Goal: Check status: Check status

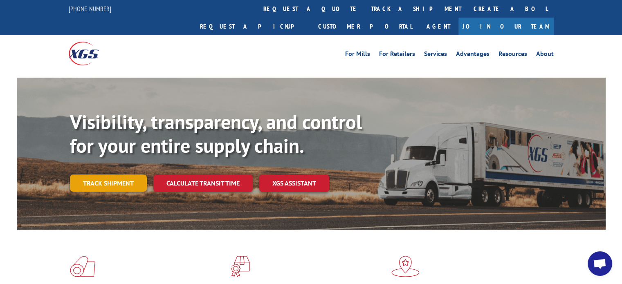
click at [110, 175] on link "Track shipment" at bounding box center [108, 183] width 77 height 17
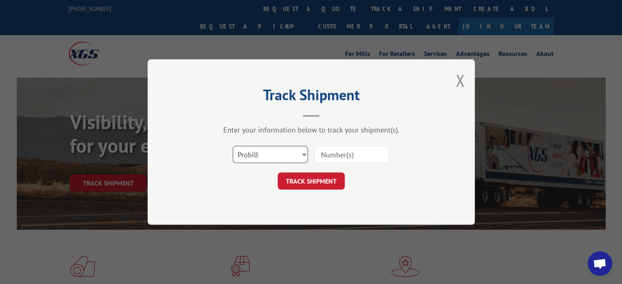
click at [256, 161] on select "Select category... Probill BOL PO" at bounding box center [270, 154] width 75 height 17
select select "bol"
click at [233, 146] on select "Select category... Probill BOL PO" at bounding box center [270, 154] width 75 height 17
click at [333, 153] on input at bounding box center [351, 154] width 75 height 17
paste input "Xpress Global BOL # 2818375"
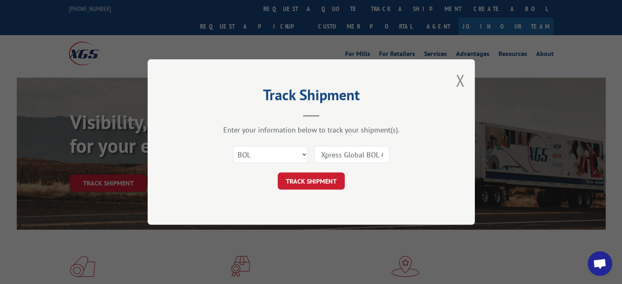
drag, startPoint x: 355, startPoint y: 153, endPoint x: 249, endPoint y: 155, distance: 106.3
click at [249, 155] on div "Select category... Probill BOL PO Xpress Global BOL # 2818375" at bounding box center [311, 154] width 245 height 27
type input "2818375"
click at [306, 180] on button "TRACK SHIPMENT" at bounding box center [311, 181] width 67 height 17
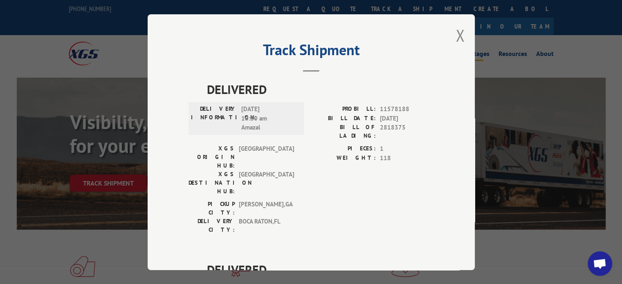
click at [457, 36] on button "Close modal" at bounding box center [460, 36] width 9 height 22
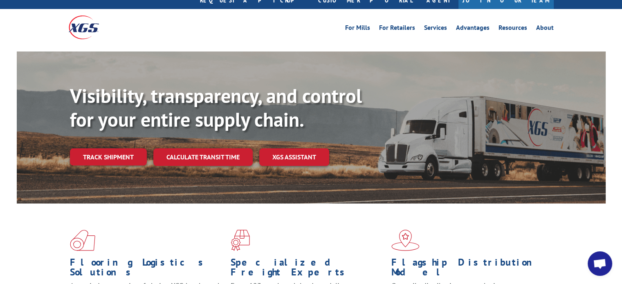
scroll to position [41, 0]
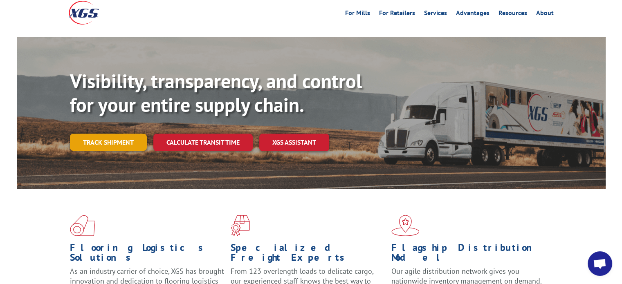
click at [118, 134] on link "Track shipment" at bounding box center [108, 142] width 77 height 17
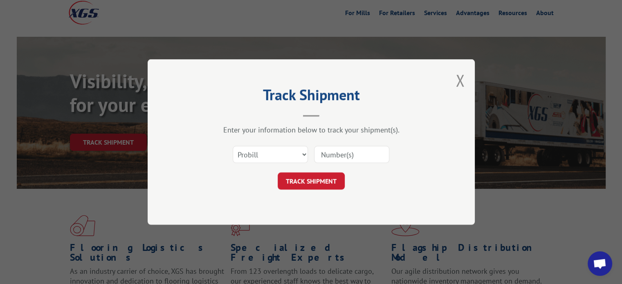
click at [335, 156] on input at bounding box center [351, 154] width 75 height 17
click at [333, 153] on input at bounding box center [351, 154] width 75 height 17
paste input "2818375"
type input "2818375"
click at [330, 176] on button "TRACK SHIPMENT" at bounding box center [311, 181] width 67 height 17
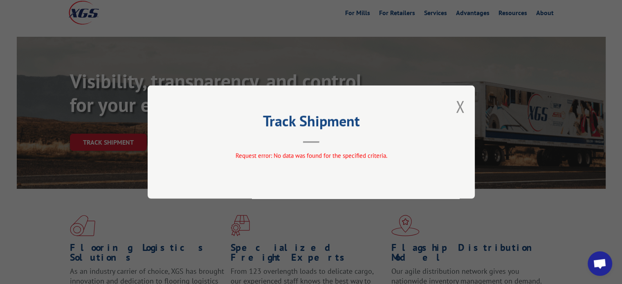
click at [469, 106] on div "Track Shipment Request error: No data was found for the specified criteria." at bounding box center [311, 141] width 327 height 113
click at [463, 106] on button "Close modal" at bounding box center [460, 107] width 9 height 22
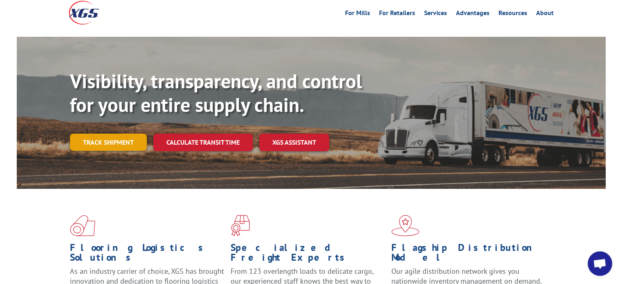
click at [132, 134] on link "Track shipment" at bounding box center [108, 142] width 77 height 17
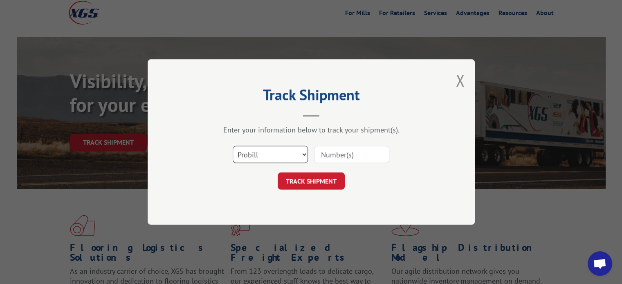
click at [263, 150] on select "Select category... Probill BOL PO" at bounding box center [270, 154] width 75 height 17
select select "po"
click at [233, 146] on select "Select category... Probill BOL PO" at bounding box center [270, 154] width 75 height 17
click at [335, 157] on input at bounding box center [351, 154] width 75 height 17
paste input "2818375"
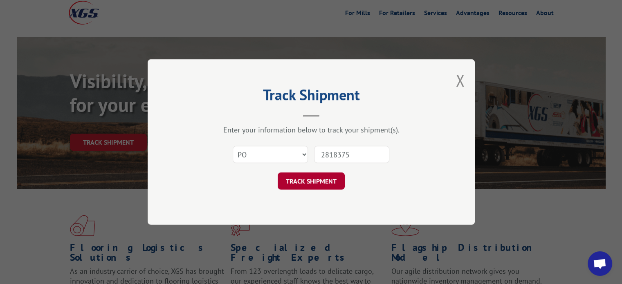
type input "2818375"
click at [334, 182] on button "TRACK SHIPMENT" at bounding box center [311, 181] width 67 height 17
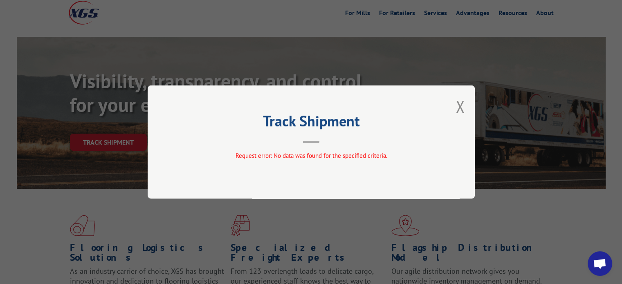
click at [466, 111] on div "Track Shipment Request error: No data was found for the specified criteria." at bounding box center [311, 141] width 327 height 113
click at [463, 110] on button "Close modal" at bounding box center [460, 107] width 9 height 22
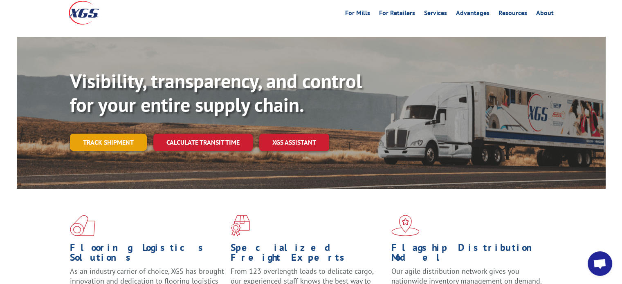
click at [103, 134] on link "Track shipment" at bounding box center [108, 142] width 77 height 17
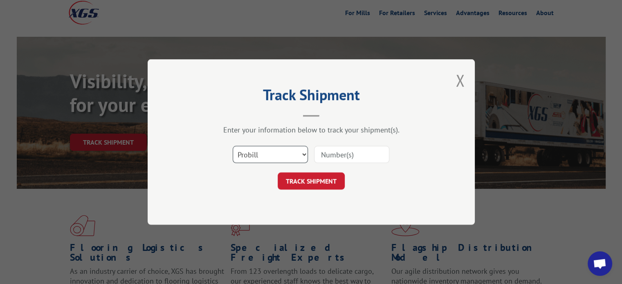
click at [297, 152] on select "Select category... Probill BOL PO" at bounding box center [270, 154] width 75 height 17
select select "bol"
click at [233, 146] on select "Select category... Probill BOL PO" at bounding box center [270, 154] width 75 height 17
click at [340, 156] on input at bounding box center [351, 154] width 75 height 17
paste input "2818375"
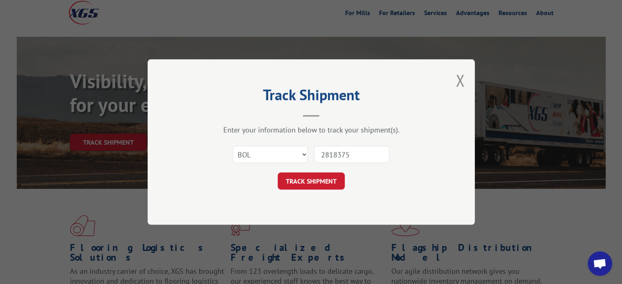
click at [322, 155] on input "2818375" at bounding box center [351, 154] width 75 height 17
type input "2818375"
click at [311, 181] on button "TRACK SHIPMENT" at bounding box center [311, 181] width 67 height 17
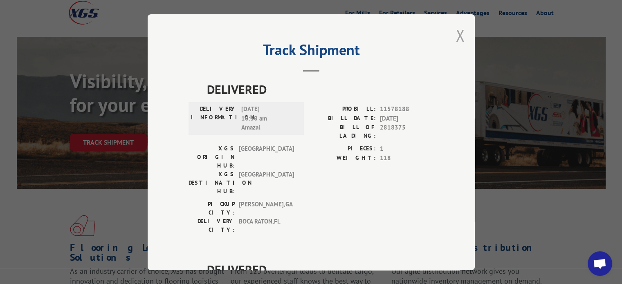
click at [456, 37] on button "Close modal" at bounding box center [460, 36] width 9 height 22
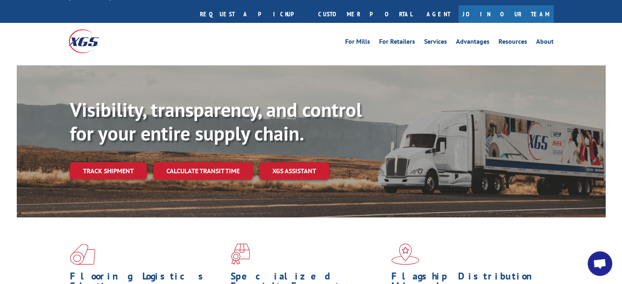
scroll to position [0, 0]
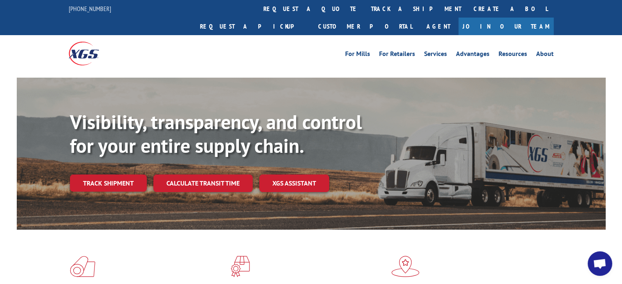
click at [116, 175] on link "Track shipment" at bounding box center [108, 183] width 77 height 17
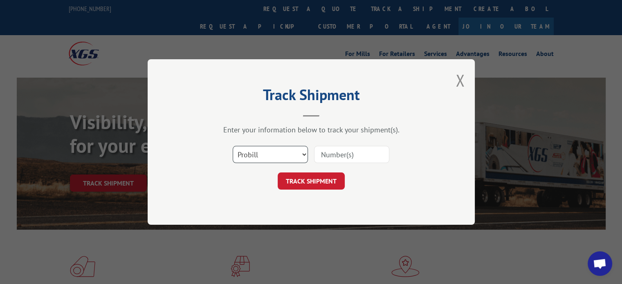
drag, startPoint x: 282, startPoint y: 157, endPoint x: 280, endPoint y: 162, distance: 5.7
click at [282, 157] on select "Select category... Probill BOL PO" at bounding box center [270, 154] width 75 height 17
select select "bol"
click at [233, 146] on select "Select category... Probill BOL PO" at bounding box center [270, 154] width 75 height 17
click at [366, 150] on input at bounding box center [351, 154] width 75 height 17
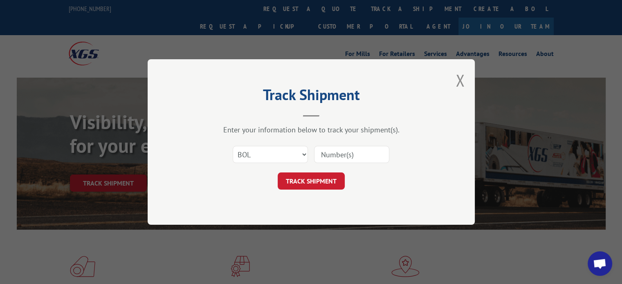
paste input "2839896"
type input "2839896"
click at [334, 180] on button "TRACK SHIPMENT" at bounding box center [311, 181] width 67 height 17
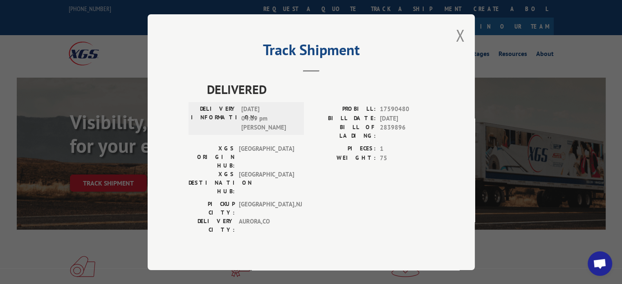
click at [273, 132] on span "[DATE] 04:09 pm [PERSON_NAME]" at bounding box center [268, 119] width 55 height 28
click at [460, 44] on button "Close modal" at bounding box center [460, 36] width 9 height 22
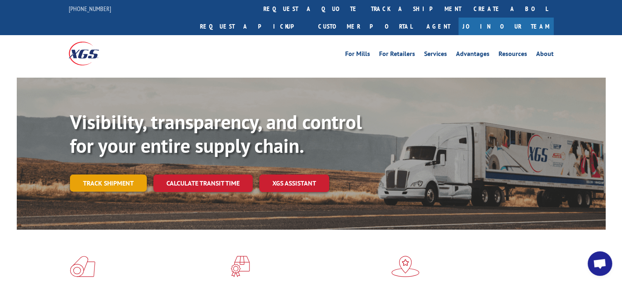
click at [129, 175] on link "Track shipment" at bounding box center [108, 183] width 77 height 17
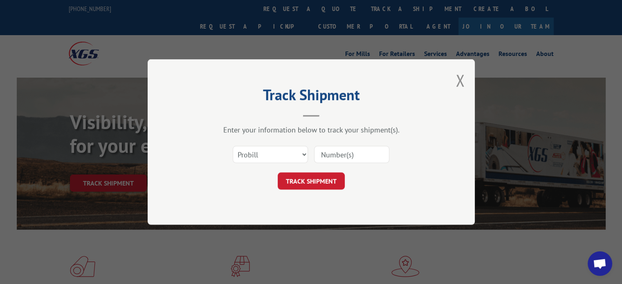
click at [356, 153] on input at bounding box center [351, 154] width 75 height 17
click at [281, 152] on select "Select category... Probill BOL PO" at bounding box center [270, 154] width 75 height 17
select select "bol"
click at [233, 146] on select "Select category... Probill BOL PO" at bounding box center [270, 154] width 75 height 17
click at [350, 157] on input at bounding box center [351, 154] width 75 height 17
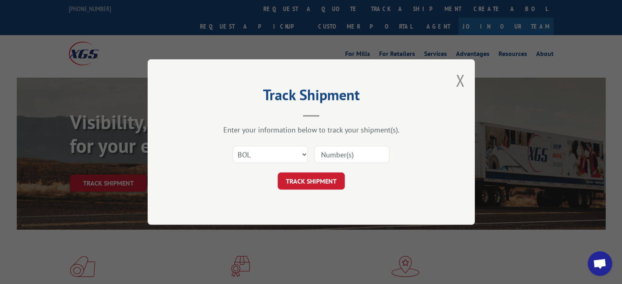
click at [353, 157] on input at bounding box center [351, 154] width 75 height 17
paste input "2827474"
type input "2827474"
click at [326, 175] on button "TRACK SHIPMENT" at bounding box center [311, 181] width 67 height 17
